Goal: Check status: Check status

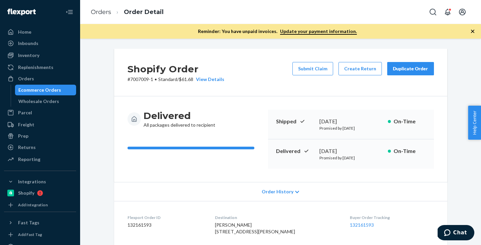
click at [58, 90] on div "Ecommerce Orders" at bounding box center [39, 90] width 43 height 7
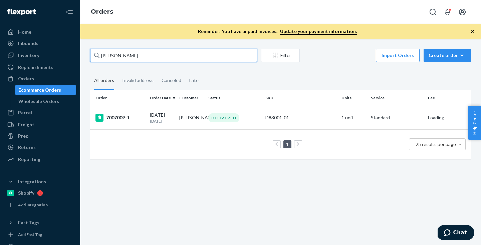
click at [146, 57] on input "[PERSON_NAME]" at bounding box center [173, 55] width 167 height 13
paste input "[PERSON_NAME]"
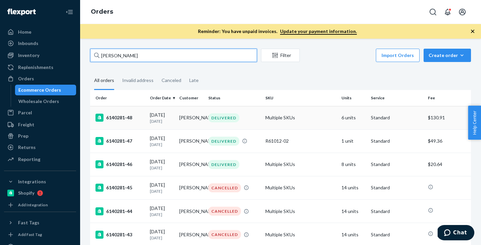
type input "[PERSON_NAME]"
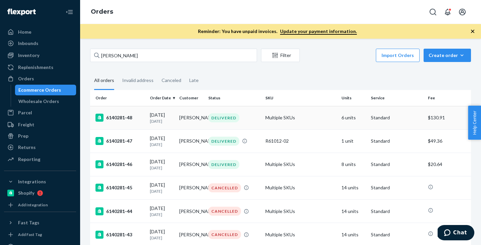
click at [124, 119] on div "6140281-48" at bounding box center [119, 118] width 49 height 8
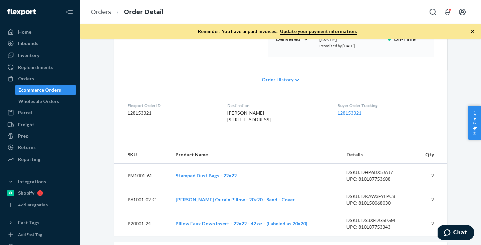
scroll to position [35, 0]
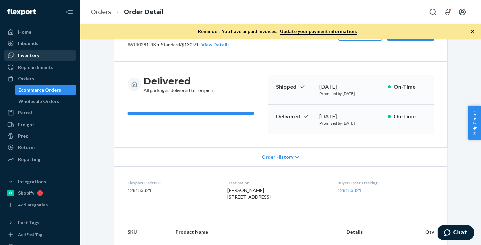
click at [24, 55] on div "Inventory" at bounding box center [28, 55] width 21 height 7
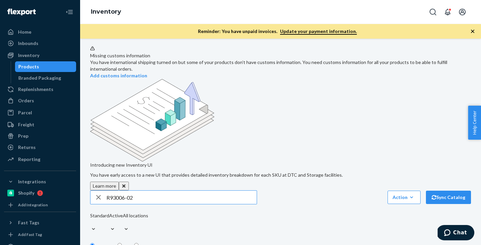
scroll to position [10, 0]
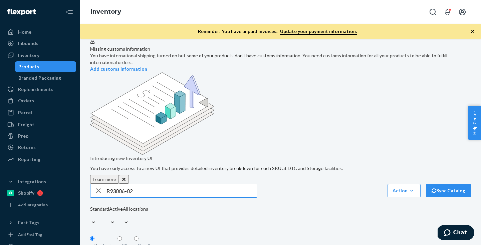
type input "R93006-02"
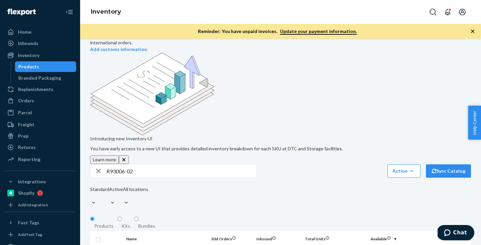
scroll to position [49, 0]
